Goal: Find specific page/section: Find specific page/section

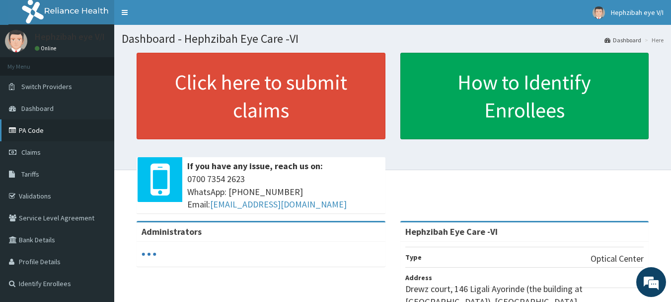
click at [35, 132] on link "PA Code" at bounding box center [57, 130] width 114 height 22
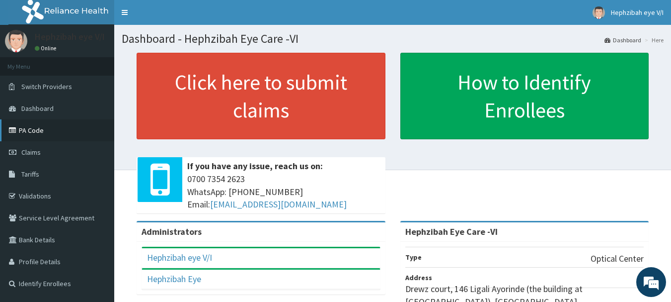
click at [75, 128] on link "PA Code" at bounding box center [57, 130] width 114 height 22
